Goal: Use online tool/utility

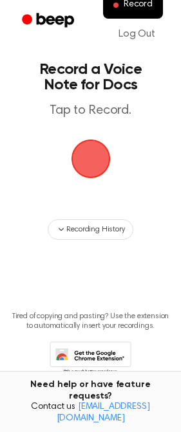
click at [104, 167] on span "button" at bounding box center [90, 159] width 42 height 42
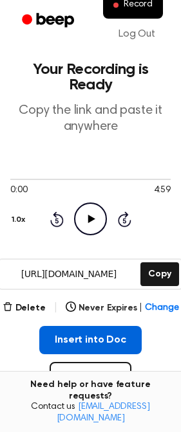
click at [123, 337] on button "Insert into Doc" at bounding box center [90, 340] width 102 height 28
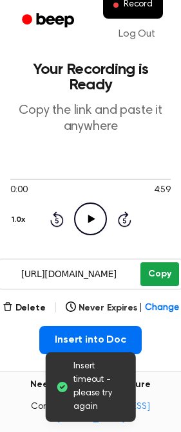
click at [168, 268] on button "Copy" at bounding box center [159, 274] width 38 height 24
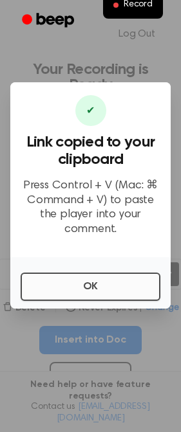
click at [111, 284] on button "OK" at bounding box center [90, 287] width 139 height 28
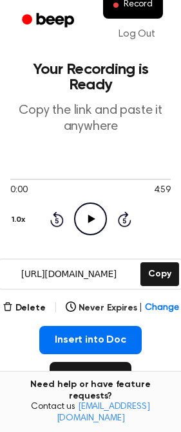
click at [106, 375] on button "Record" at bounding box center [90, 377] width 82 height 31
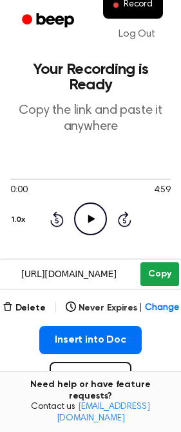
click at [162, 273] on button "Copy" at bounding box center [159, 274] width 38 height 24
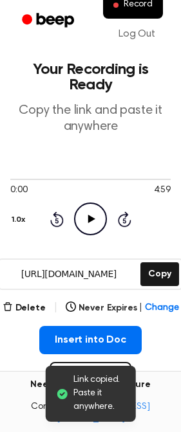
click at [174, 366] on main "Link copied. Paste it anywhere. Your Recording is Ready Copy the link and paste…" at bounding box center [90, 319] width 181 height 638
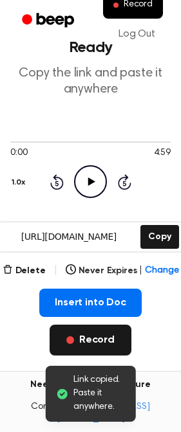
click at [108, 342] on button "Record" at bounding box center [90, 340] width 82 height 31
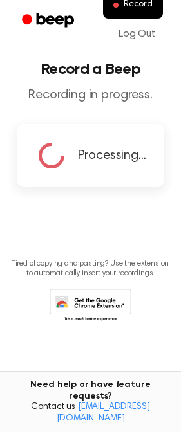
scroll to position [0, 0]
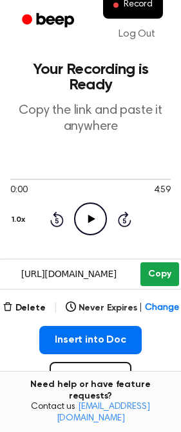
click at [170, 270] on button "Copy" at bounding box center [159, 274] width 38 height 24
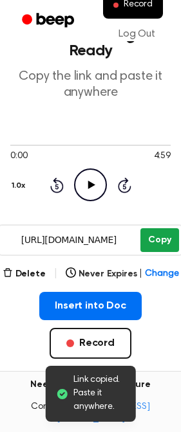
scroll to position [41, 0]
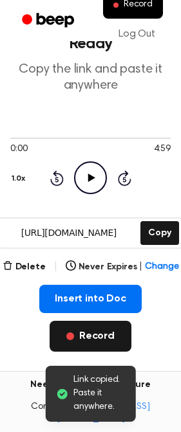
click at [116, 335] on button "Record" at bounding box center [90, 336] width 82 height 31
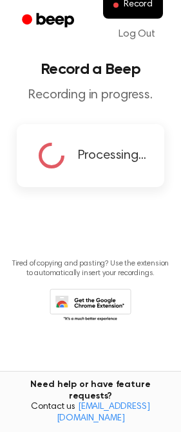
scroll to position [0, 0]
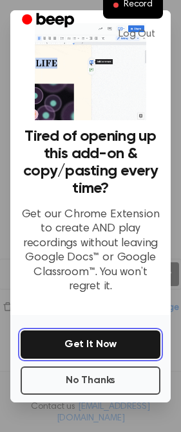
click at [111, 332] on button "Get It Now" at bounding box center [90, 344] width 139 height 28
